Goal: Information Seeking & Learning: Learn about a topic

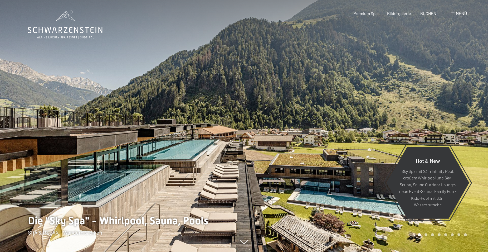
drag, startPoint x: 347, startPoint y: 154, endPoint x: 492, endPoint y: 130, distance: 146.7
drag, startPoint x: 468, startPoint y: 110, endPoint x: 492, endPoint y: 110, distance: 23.7
click at [486, 109] on div at bounding box center [366, 126] width 244 height 252
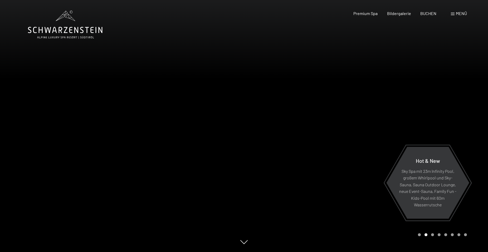
click at [462, 119] on div at bounding box center [366, 126] width 244 height 252
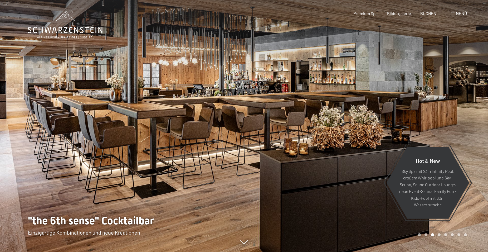
click at [462, 119] on div at bounding box center [366, 126] width 244 height 252
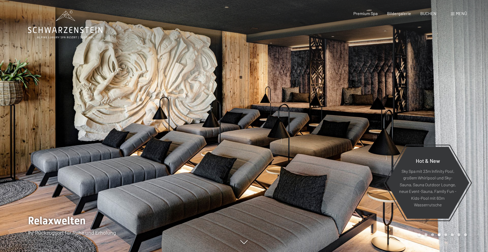
click at [462, 119] on div at bounding box center [366, 126] width 244 height 252
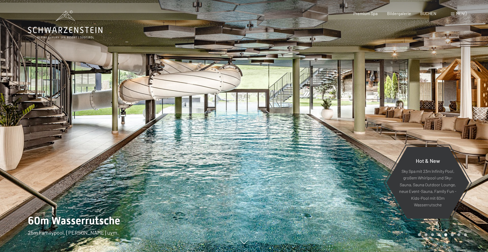
click at [462, 119] on div at bounding box center [366, 126] width 244 height 252
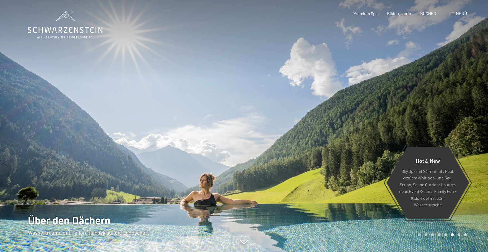
click at [462, 119] on div at bounding box center [366, 126] width 244 height 252
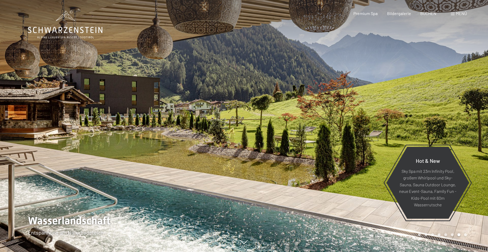
click at [462, 119] on div at bounding box center [366, 126] width 244 height 252
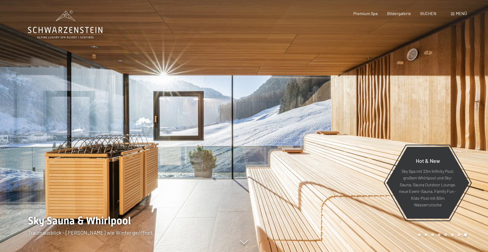
click at [462, 119] on div at bounding box center [366, 126] width 244 height 252
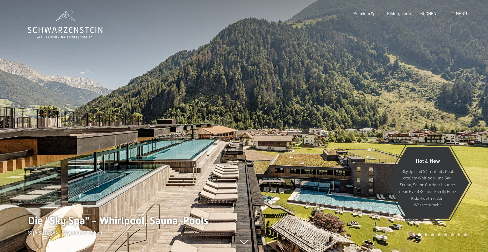
click at [462, 119] on div at bounding box center [366, 126] width 244 height 252
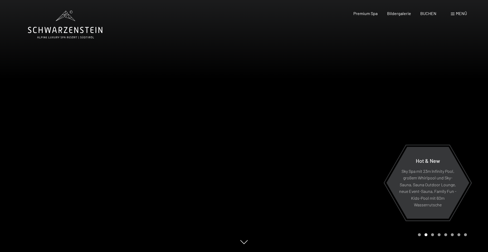
click at [462, 119] on div at bounding box center [366, 126] width 244 height 252
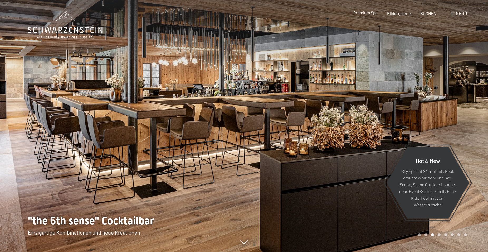
click at [368, 13] on span "Premium Spa" at bounding box center [365, 12] width 24 height 5
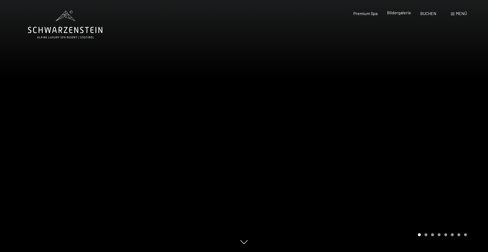
click at [402, 11] on span "Bildergalerie" at bounding box center [399, 12] width 24 height 5
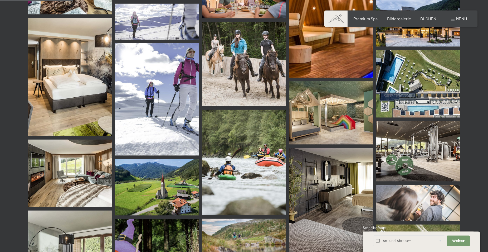
scroll to position [1021, 0]
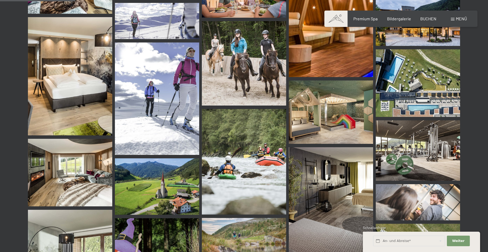
click at [318, 114] on img at bounding box center [331, 111] width 84 height 63
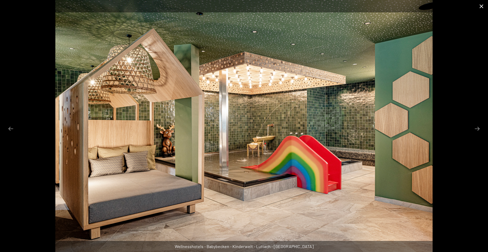
click at [483, 5] on button "Close gallery" at bounding box center [481, 6] width 13 height 12
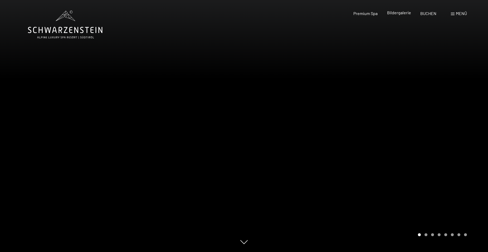
click at [398, 13] on span "Bildergalerie" at bounding box center [399, 12] width 24 height 5
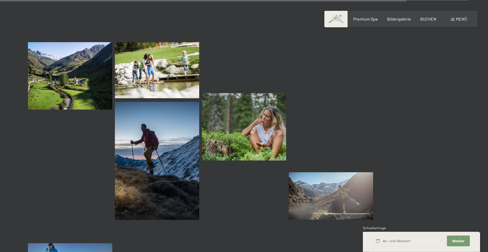
scroll to position [5616, 0]
